Goal: Task Accomplishment & Management: Manage account settings

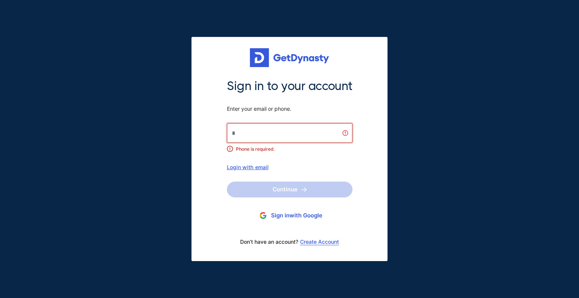
click at [227, 143] on div at bounding box center [227, 143] width 0 height 0
click at [368, 137] on div "Sign in to your account Enter your email or phone. Phone is required. Login wit…" at bounding box center [290, 149] width 196 height 224
click at [261, 169] on div "Login with email" at bounding box center [290, 167] width 126 height 6
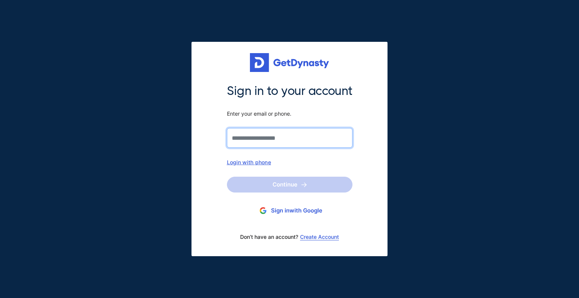
type input "**********"
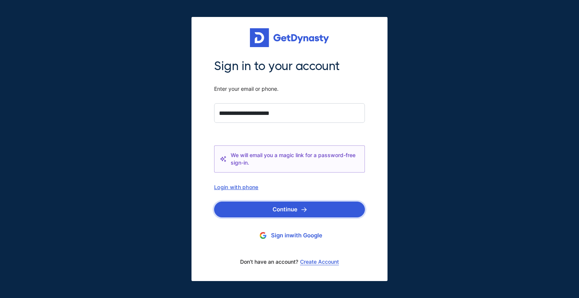
click at [282, 204] on button "Continue" at bounding box center [289, 210] width 151 height 16
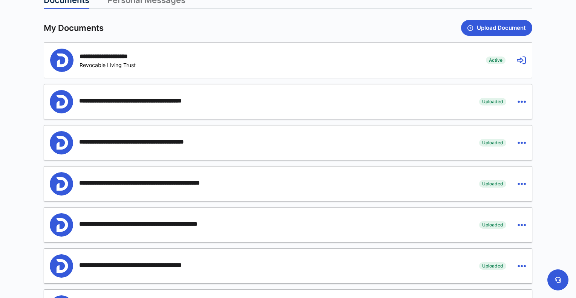
scroll to position [228, 0]
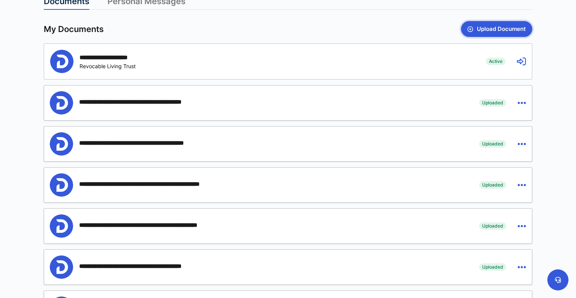
click at [501, 27] on button "Upload Document" at bounding box center [496, 29] width 71 height 16
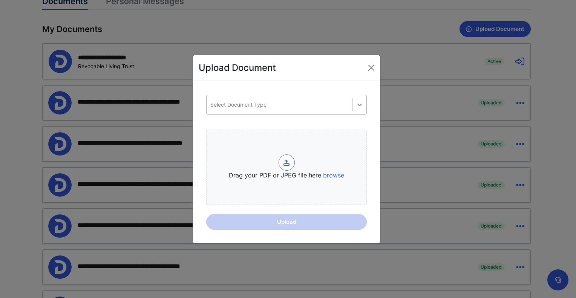
click at [360, 107] on icon at bounding box center [360, 105] width 8 height 8
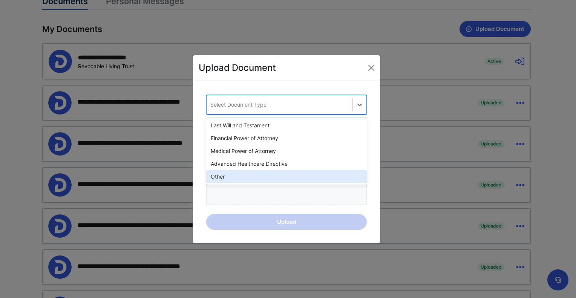
click at [268, 178] on div "Other" at bounding box center [286, 176] width 161 height 13
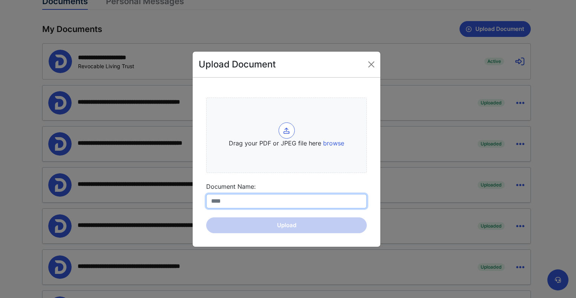
click at [252, 201] on input "Document Name:" at bounding box center [286, 201] width 161 height 14
type input "*"
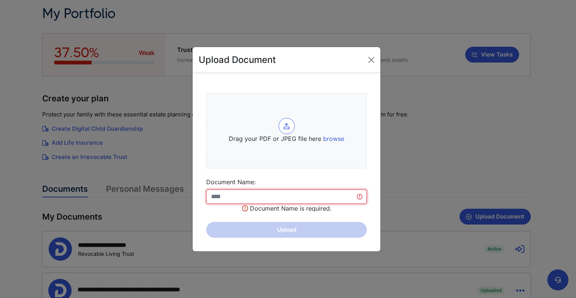
scroll to position [40, 0]
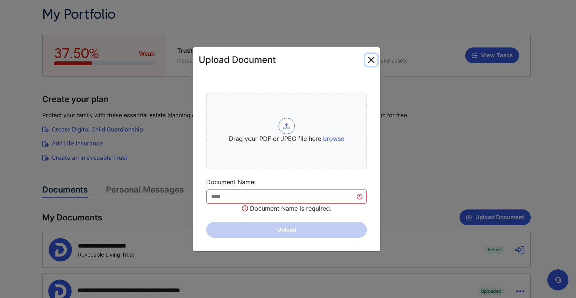
click at [370, 63] on button "Close" at bounding box center [371, 60] width 12 height 12
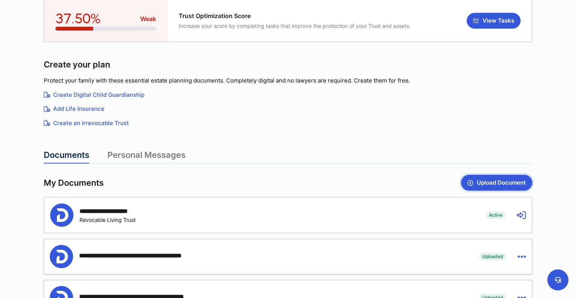
scroll to position [2, 0]
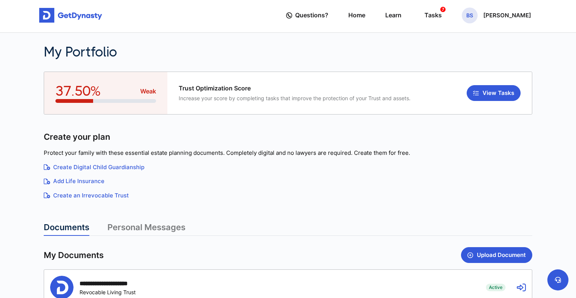
click at [130, 224] on link "Personal Messages" at bounding box center [146, 229] width 78 height 14
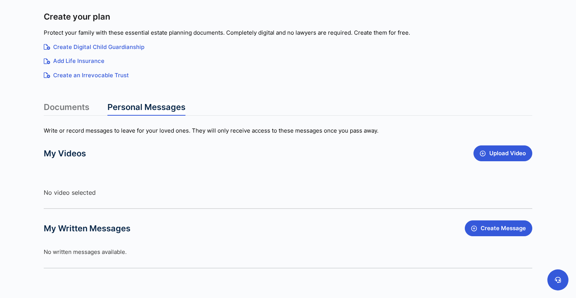
scroll to position [149, 0]
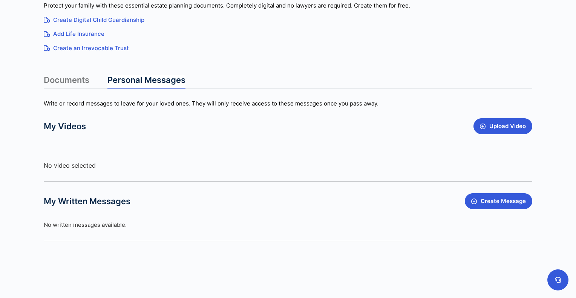
click at [78, 82] on link "Documents" at bounding box center [67, 82] width 46 height 14
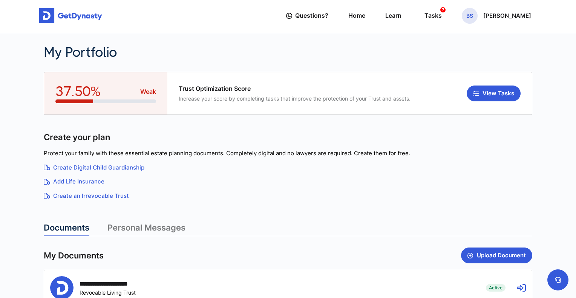
scroll to position [0, 0]
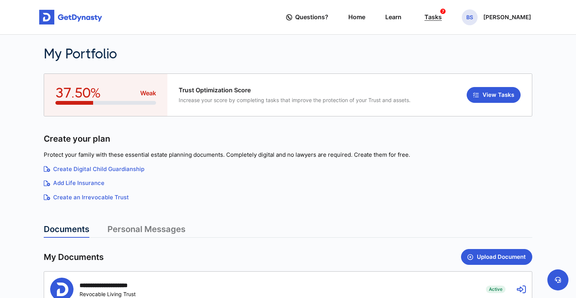
click at [442, 18] on div "Tasks 7" at bounding box center [433, 17] width 17 height 14
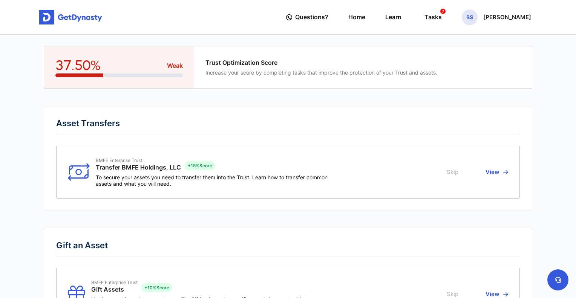
click at [502, 170] on button "View" at bounding box center [495, 172] width 25 height 29
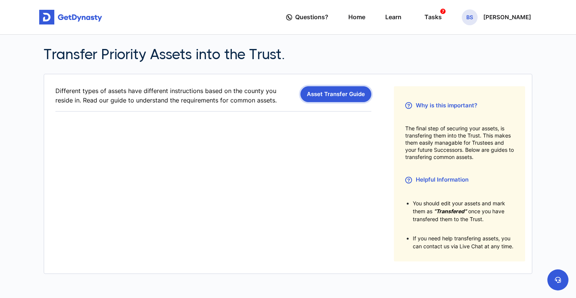
click at [337, 97] on link "Asset Transfer Guide" at bounding box center [336, 94] width 71 height 16
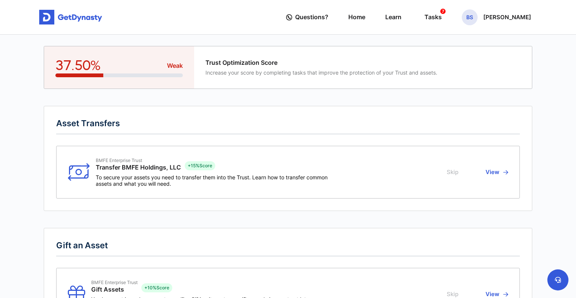
click at [450, 176] on button "Skip" at bounding box center [454, 172] width 14 height 29
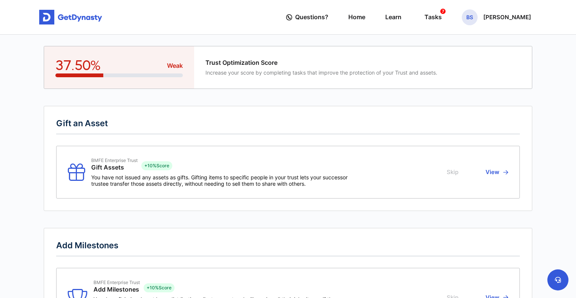
click at [457, 175] on button "Skip" at bounding box center [454, 172] width 14 height 29
click at [453, 172] on button "Skip" at bounding box center [454, 172] width 14 height 29
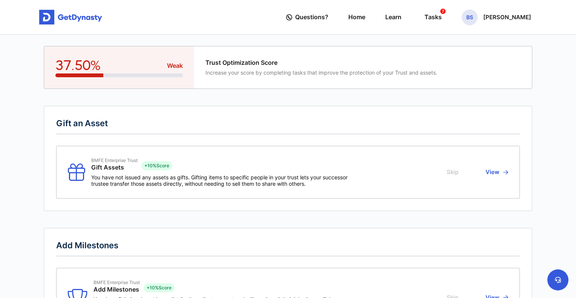
click at [501, 173] on button "View" at bounding box center [495, 172] width 25 height 29
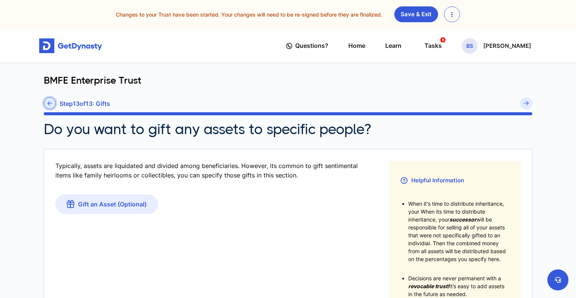
click at [55, 103] on link at bounding box center [50, 103] width 12 height 12
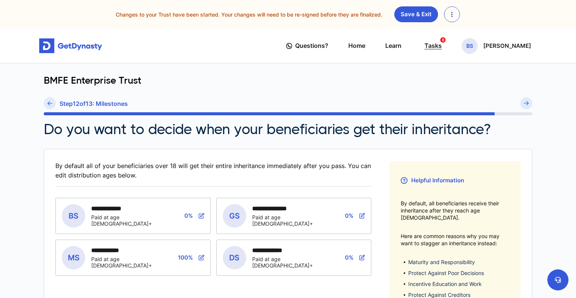
click at [442, 44] on div "Tasks 6" at bounding box center [433, 46] width 17 height 14
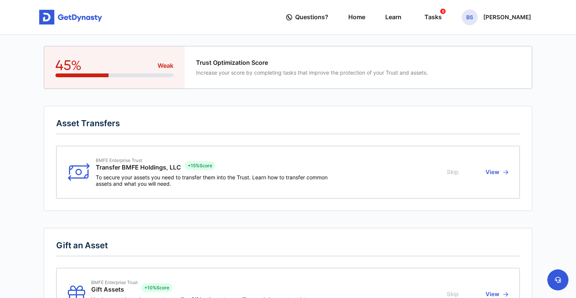
click at [453, 173] on button "Skip" at bounding box center [454, 172] width 14 height 29
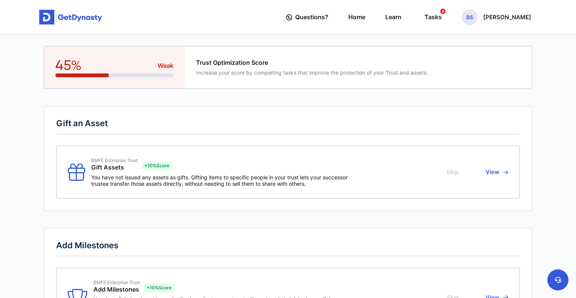
click at [453, 175] on button "Skip" at bounding box center [454, 172] width 14 height 29
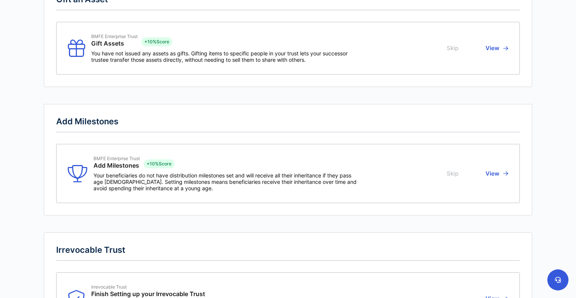
scroll to position [151, 0]
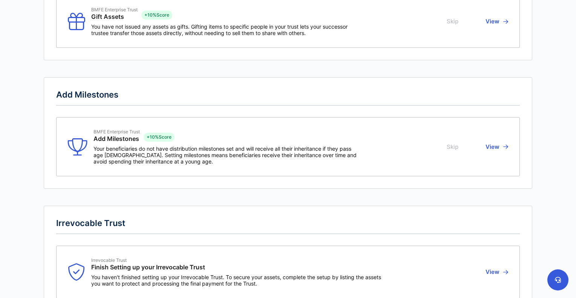
click at [455, 147] on button "Skip" at bounding box center [454, 147] width 14 height 36
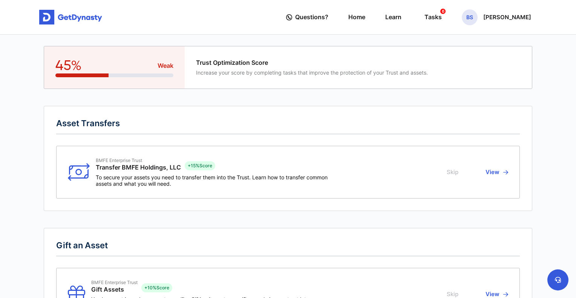
click at [451, 173] on button "Skip" at bounding box center [454, 172] width 14 height 29
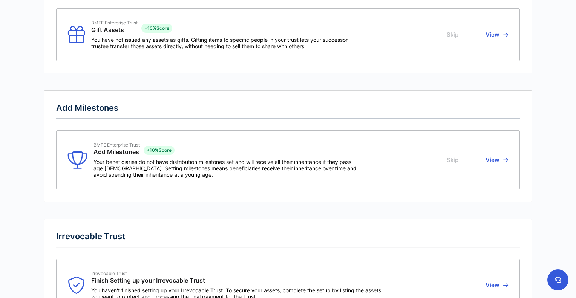
scroll to position [264, 0]
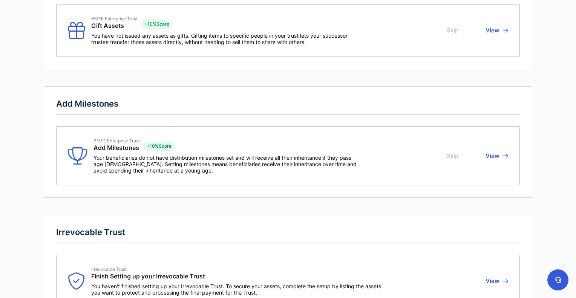
click at [454, 156] on button "Skip" at bounding box center [454, 156] width 14 height 36
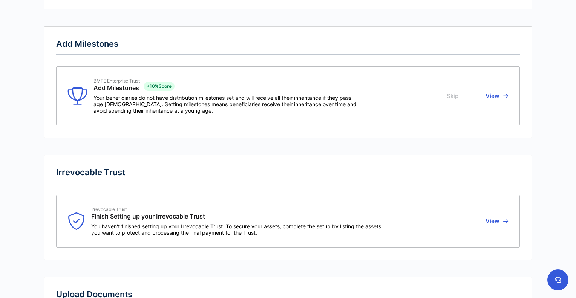
scroll to position [0, 0]
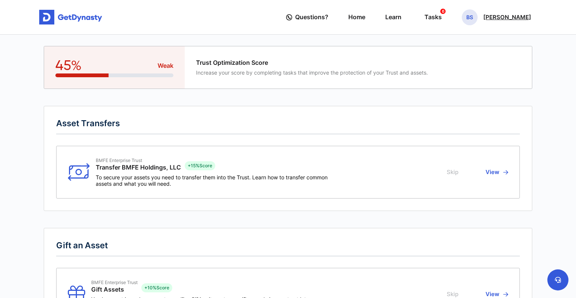
click at [522, 19] on p "Brian Sabin" at bounding box center [507, 17] width 48 height 6
click at [494, 67] on link "My Portfolio" at bounding box center [471, 64] width 60 height 20
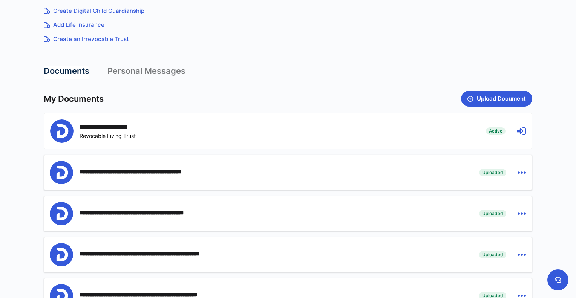
scroll to position [189, 0]
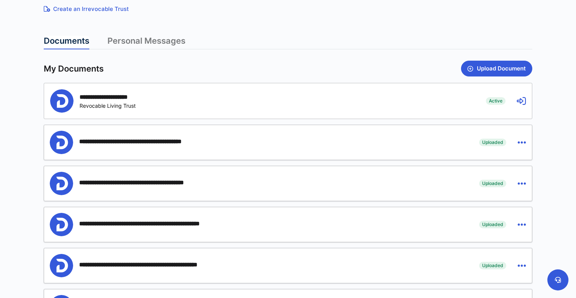
click at [517, 102] on icon at bounding box center [521, 101] width 9 height 9
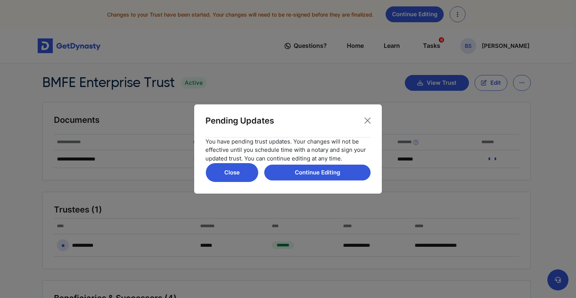
click at [238, 169] on button "Close" at bounding box center [232, 173] width 53 height 20
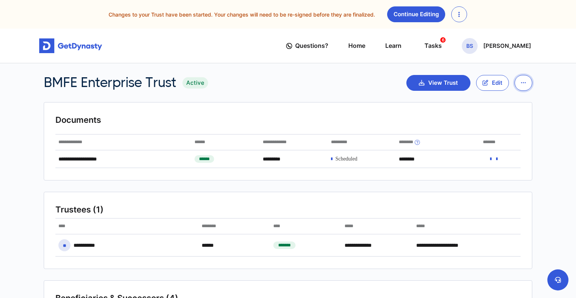
click at [526, 81] on button "button" at bounding box center [524, 83] width 18 height 16
click at [532, 98] on link "View Past Trusts" at bounding box center [544, 101] width 58 height 11
click at [459, 16] on icon "button" at bounding box center [460, 14] width 2 height 6
click at [461, 31] on link "Discard Changes" at bounding box center [483, 32] width 62 height 12
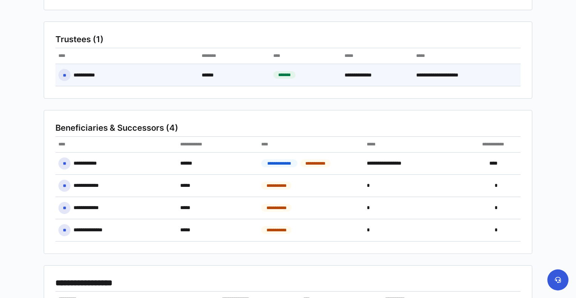
scroll to position [27, 0]
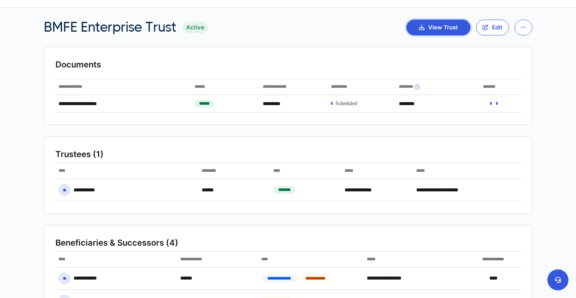
click at [447, 29] on button "View Trust" at bounding box center [439, 28] width 64 height 16
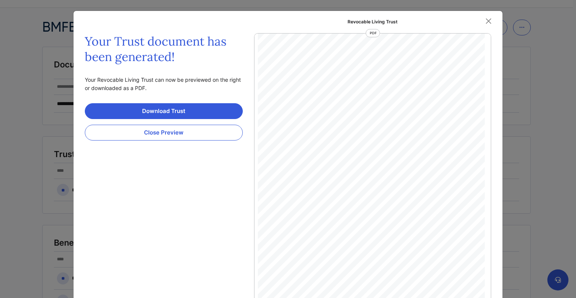
scroll to position [13855, 0]
click at [489, 20] on button "Close" at bounding box center [488, 20] width 11 height 11
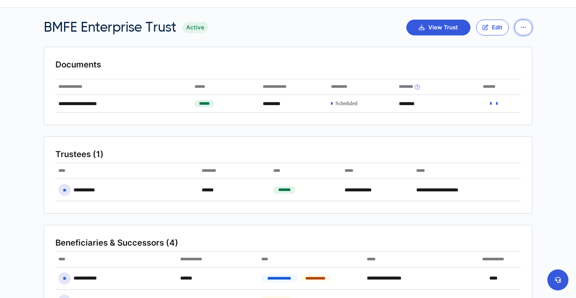
click at [525, 27] on icon "button" at bounding box center [523, 28] width 5 height 6
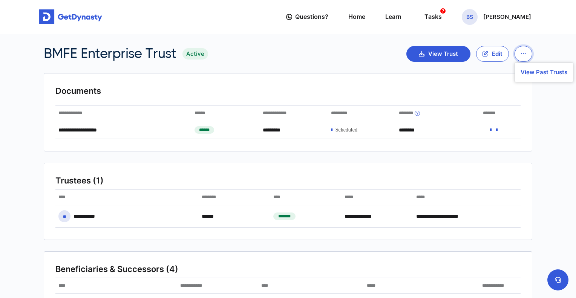
scroll to position [0, 0]
click at [368, 16] on div "Questions? Home Learn Tasks 7 BS Brian Sabin" at bounding box center [408, 16] width 245 height 21
click at [365, 19] on link "Home" at bounding box center [356, 16] width 17 height 21
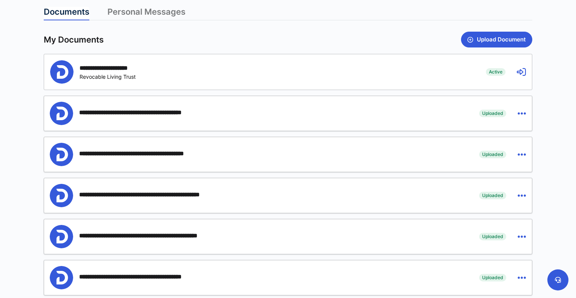
scroll to position [226, 0]
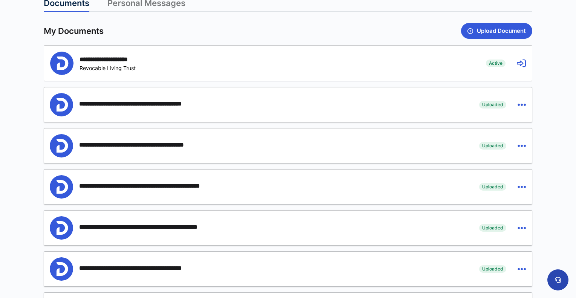
click at [549, 278] on button at bounding box center [558, 280] width 21 height 21
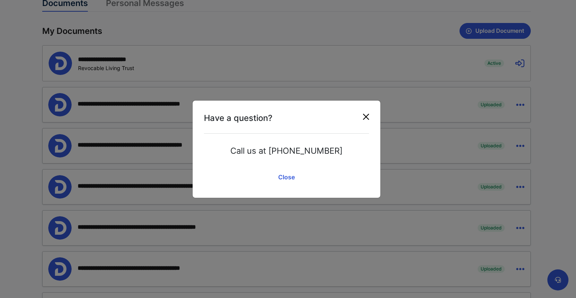
click at [365, 118] on button "Close" at bounding box center [366, 117] width 12 height 12
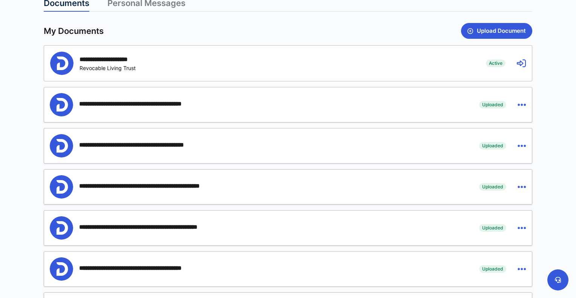
scroll to position [0, 0]
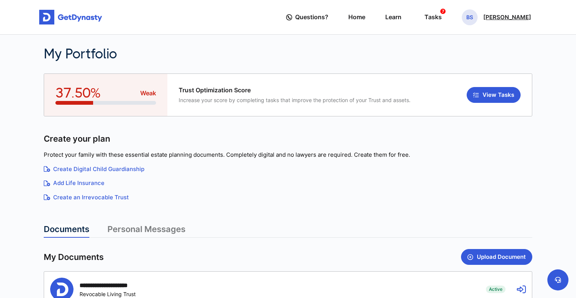
click at [509, 15] on p "Brian Sabin" at bounding box center [507, 17] width 48 height 6
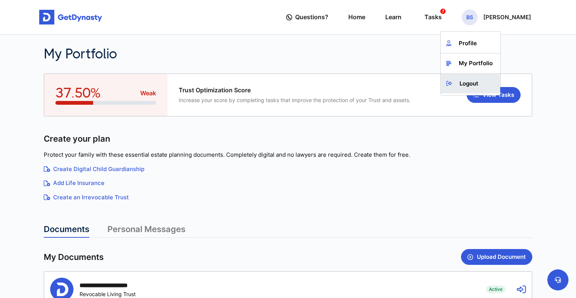
click at [482, 86] on link "Logout" at bounding box center [471, 84] width 60 height 20
